Goal: Entertainment & Leisure: Consume media (video, audio)

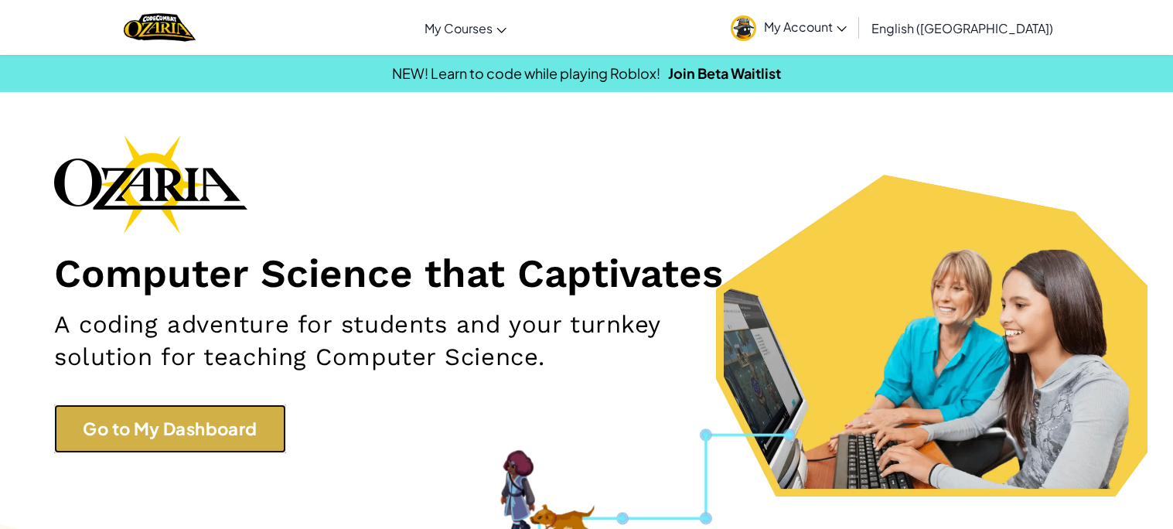
click at [253, 421] on link "Go to My Dashboard" at bounding box center [170, 429] width 232 height 49
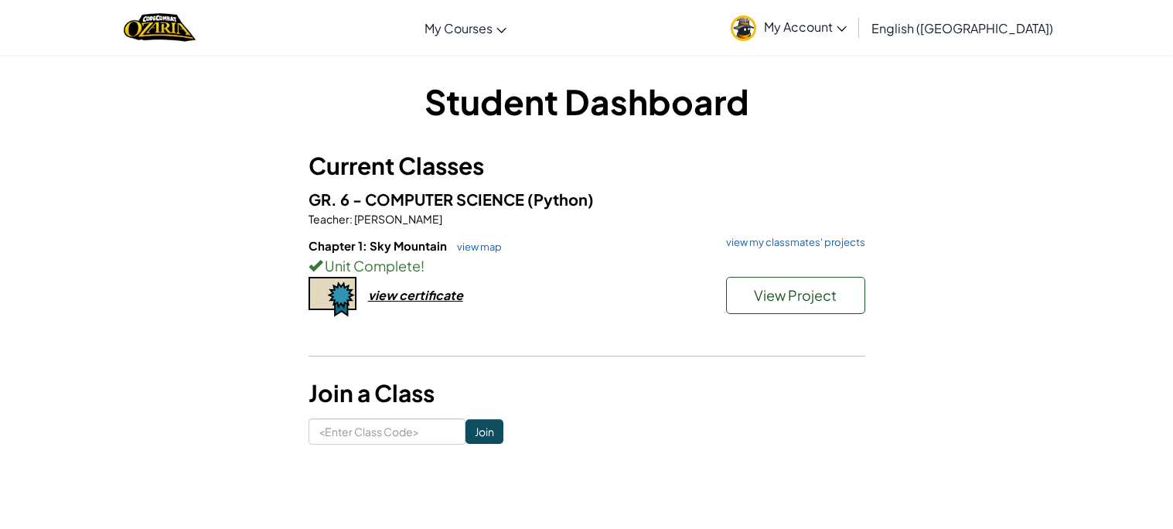
click at [760, 233] on div "GR. 6 - COMPUTER SCIENCE (Python) Teacher : [PERSON_NAME] Chapter 1: Sky Mounta…" at bounding box center [587, 269] width 557 height 165
click at [764, 241] on link "view my classmates' projects" at bounding box center [792, 242] width 147 height 10
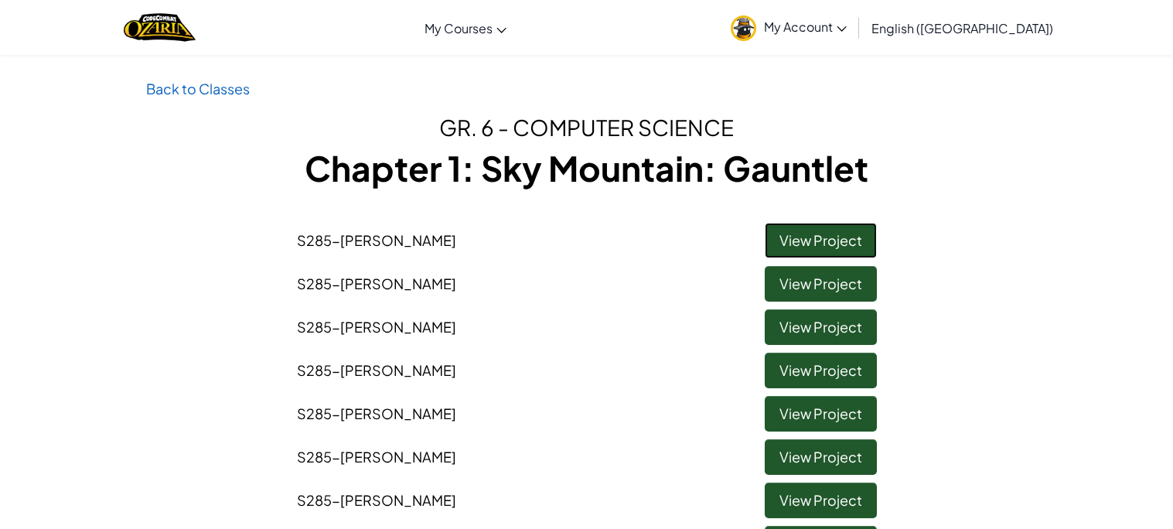
click at [840, 239] on link "View Project" at bounding box center [821, 241] width 112 height 36
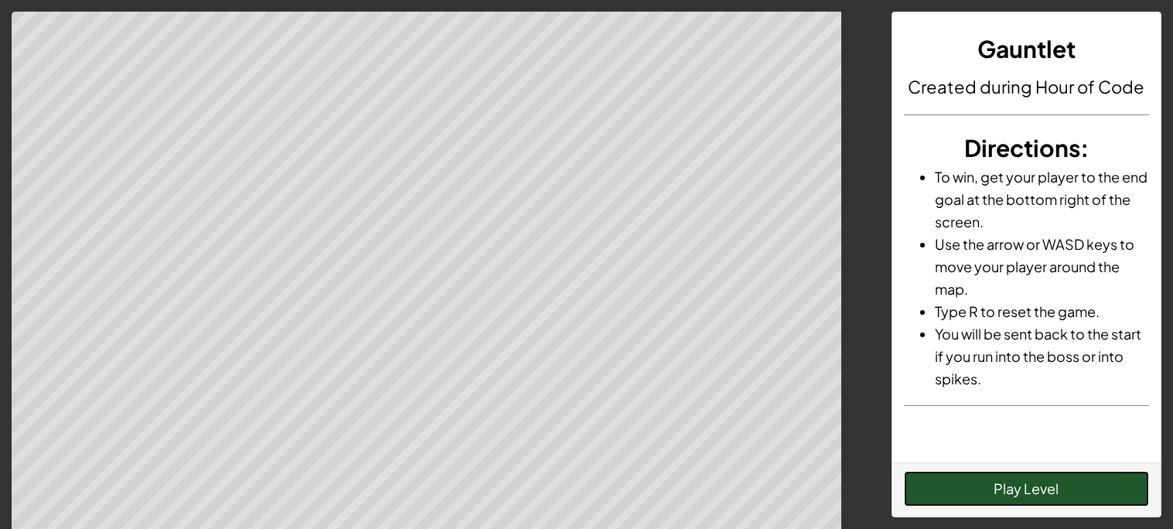
click at [954, 495] on button "Play Level" at bounding box center [1026, 489] width 245 height 36
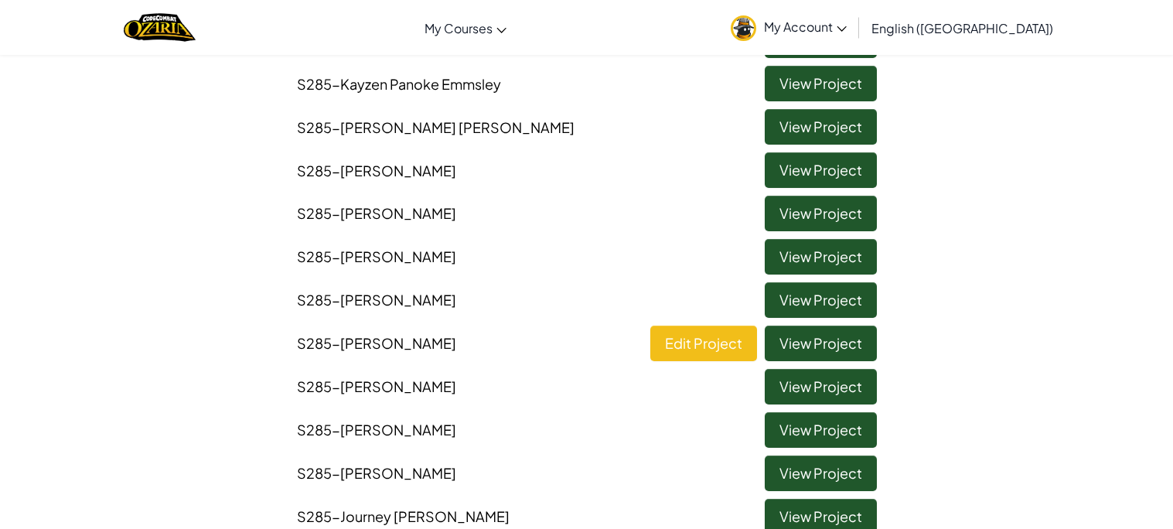
scroll to position [717, 0]
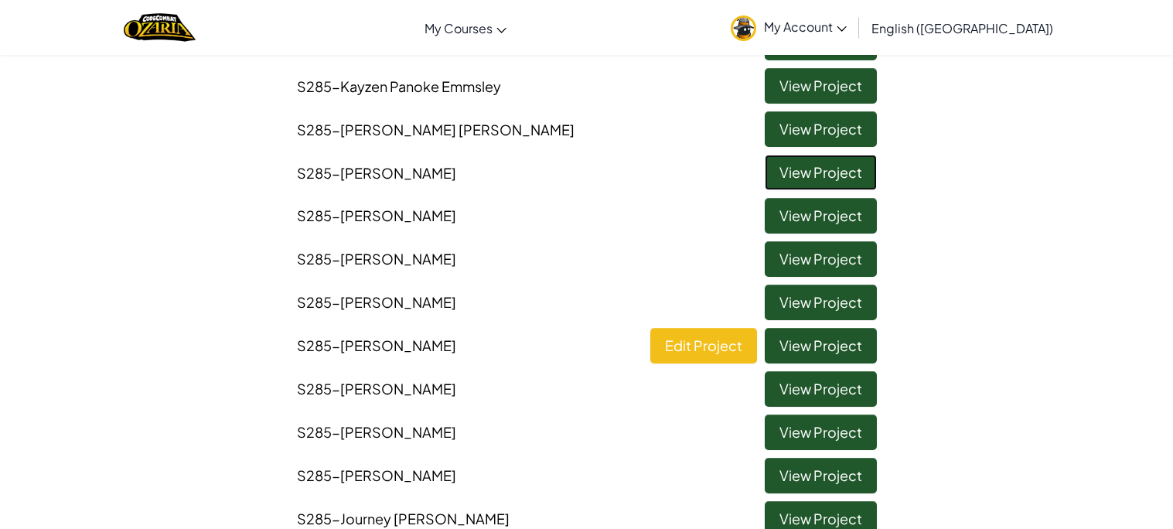
click at [823, 175] on link "View Project" at bounding box center [821, 173] width 112 height 36
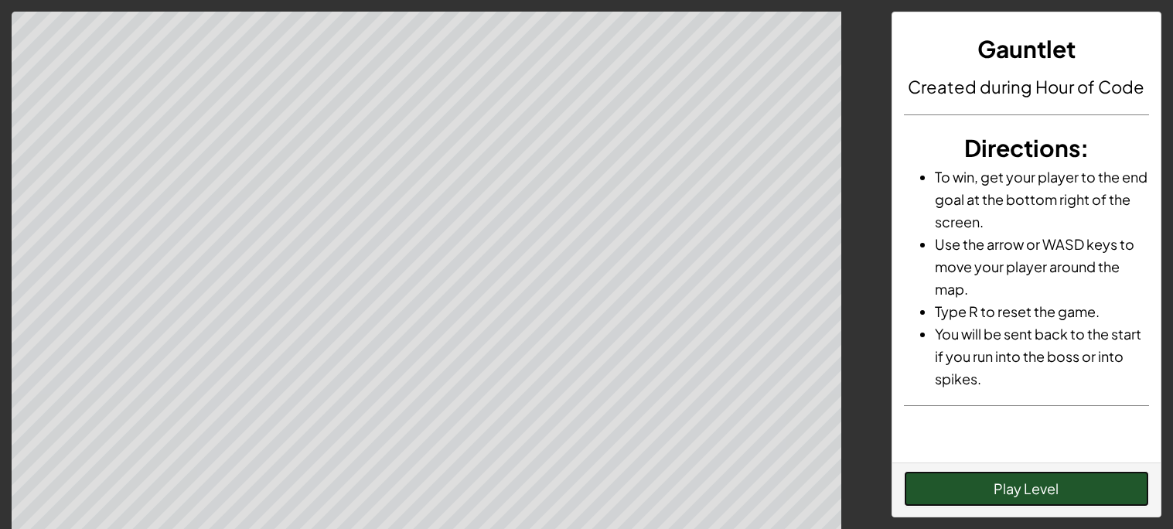
click at [1012, 482] on button "Play Level" at bounding box center [1026, 489] width 245 height 36
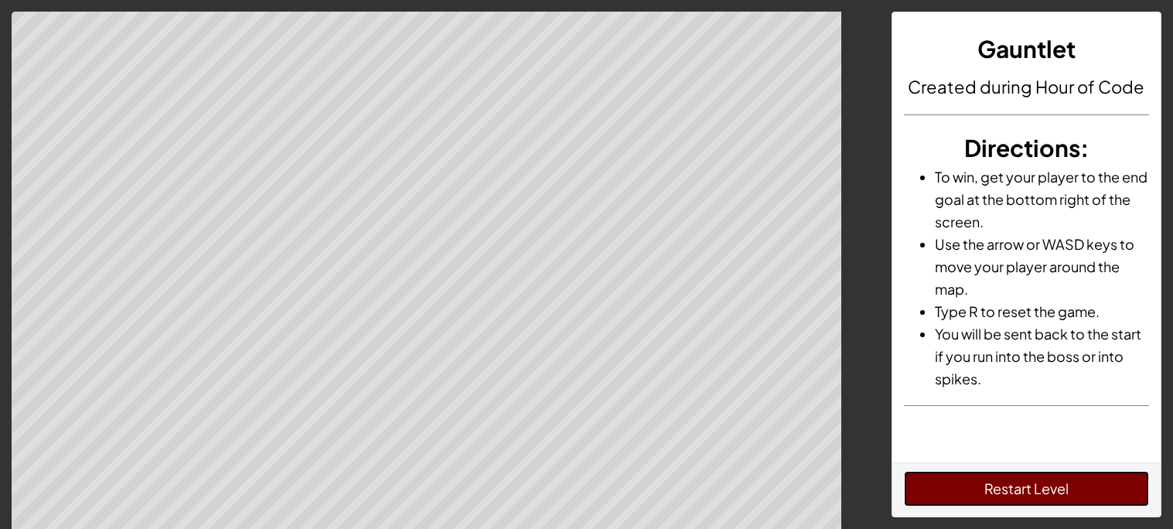
click at [1124, 487] on button "Restart Level" at bounding box center [1026, 489] width 245 height 36
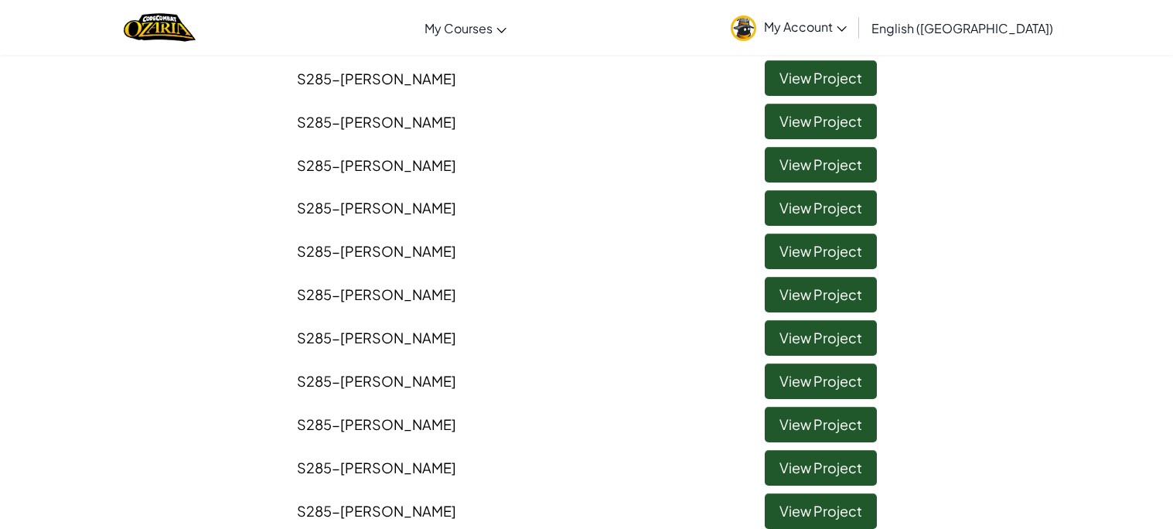
scroll to position [1400, 0]
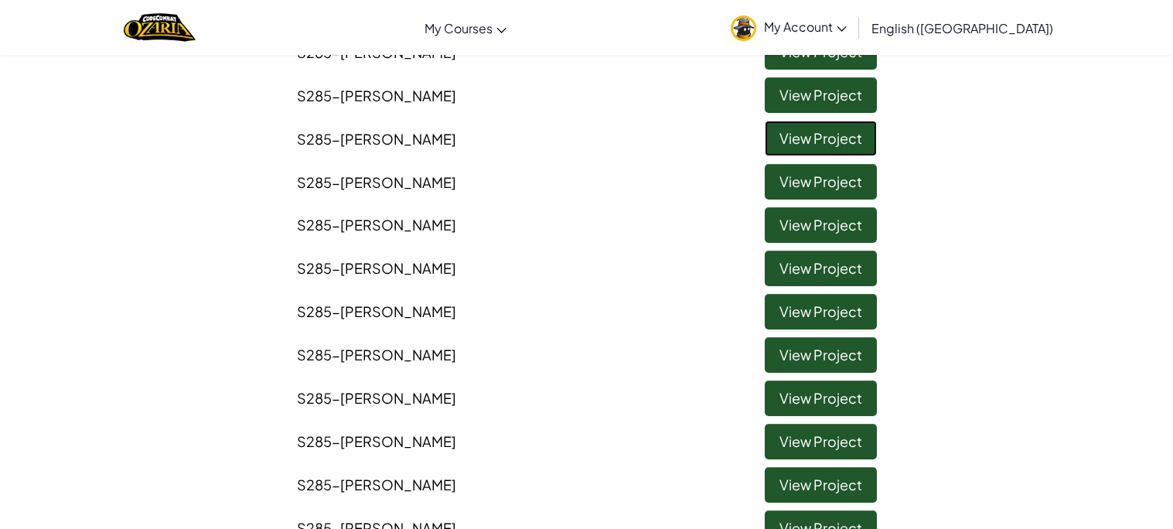
click at [807, 133] on link "View Project" at bounding box center [821, 139] width 112 height 36
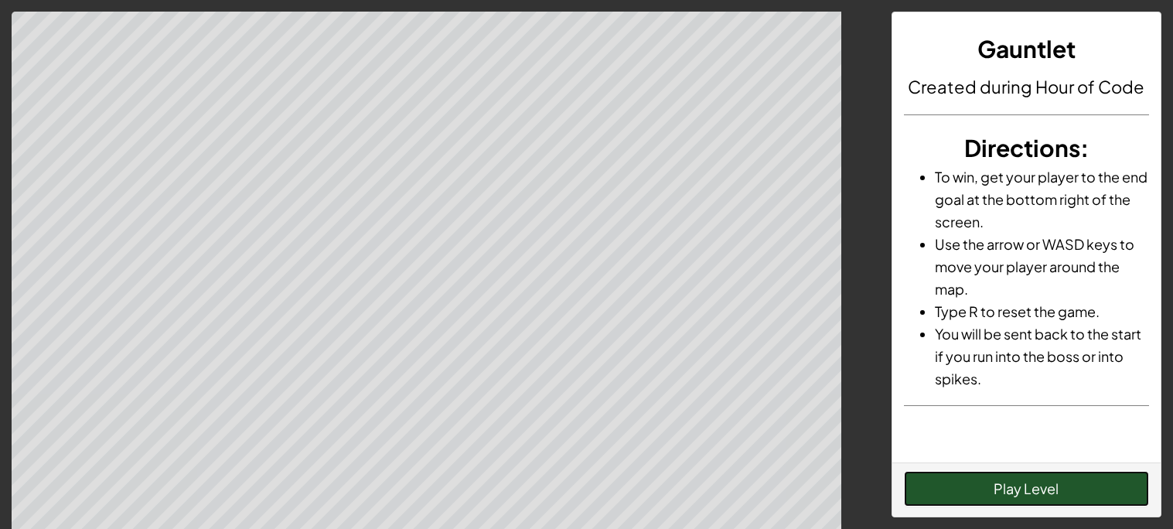
click at [1021, 481] on button "Play Level" at bounding box center [1026, 489] width 245 height 36
